Goal: Information Seeking & Learning: Learn about a topic

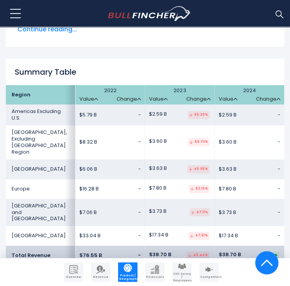
scroll to position [1432, 0]
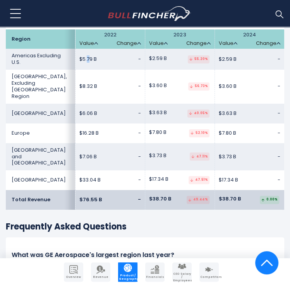
click at [89, 61] on span "$5.79 B" at bounding box center [87, 59] width 17 height 7
drag, startPoint x: 89, startPoint y: 61, endPoint x: 19, endPoint y: 65, distance: 70.2
click at [19, 65] on td "Americas Excluding U.S." at bounding box center [41, 59] width 70 height 21
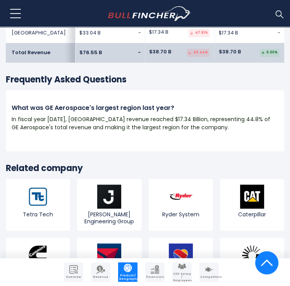
scroll to position [1625, 0]
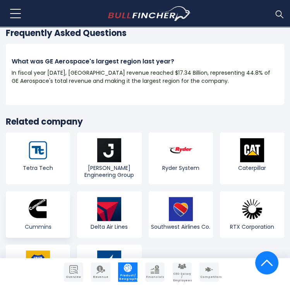
click at [42, 200] on link "Cummins" at bounding box center [38, 214] width 64 height 46
click at [43, 197] on img at bounding box center [38, 209] width 24 height 24
click at [45, 197] on img at bounding box center [38, 209] width 24 height 24
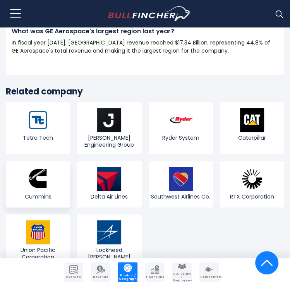
scroll to position [1742, 0]
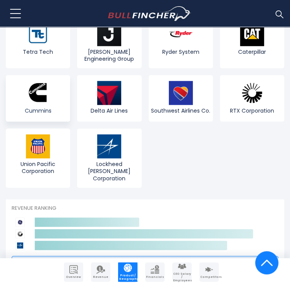
click at [27, 81] on img at bounding box center [38, 93] width 24 height 24
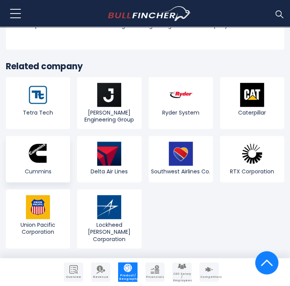
scroll to position [1587, 0]
